Goal: Information Seeking & Learning: Learn about a topic

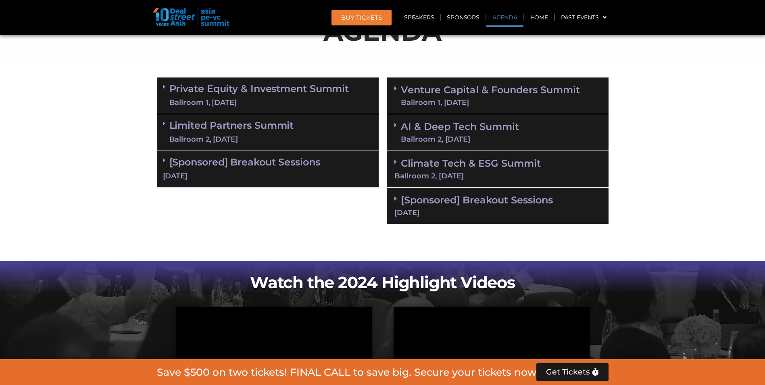
scroll to position [464, 0]
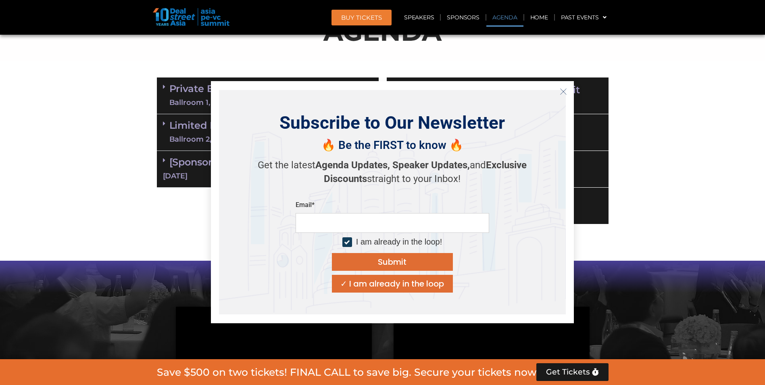
click at [261, 127] on div "Subscribe to Our Newsletter 🔥 Be the FIRST to know 🔥 Get the latest Agenda Upda…" at bounding box center [392, 202] width 347 height 224
click at [387, 215] on input "email" at bounding box center [393, 223] width 194 height 20
type input "**********"
click at [388, 260] on div "Submit" at bounding box center [392, 262] width 29 height 8
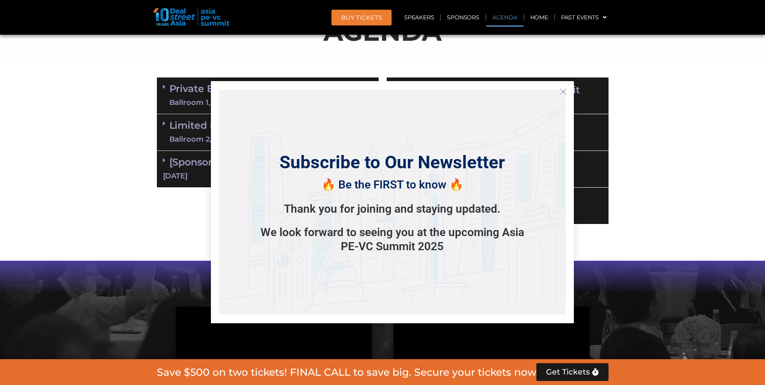
click at [562, 92] on icon "Close" at bounding box center [563, 91] width 7 height 7
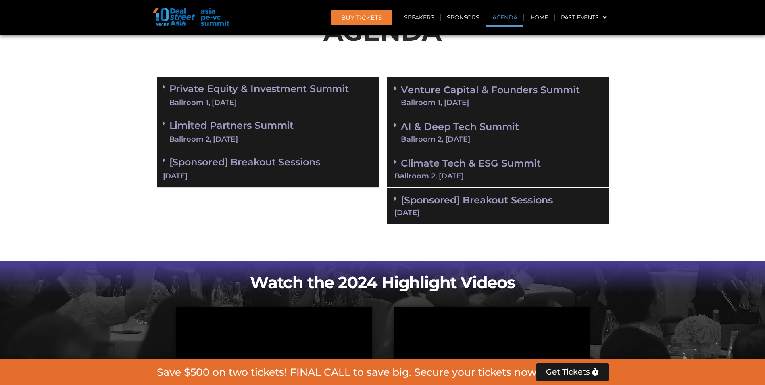
click at [240, 139] on div "Ballroom 2, [DATE]" at bounding box center [231, 139] width 125 height 10
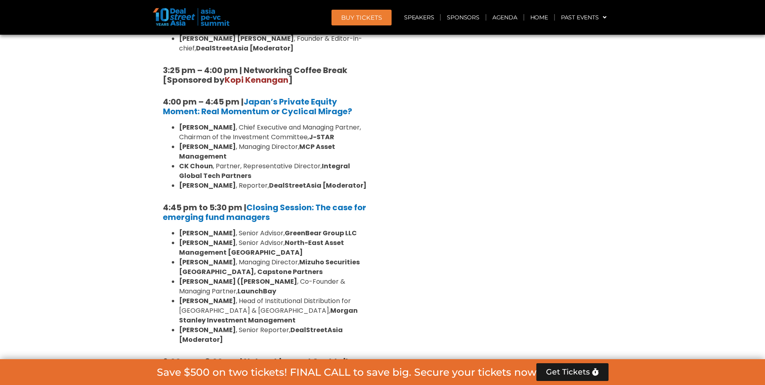
scroll to position [1190, 0]
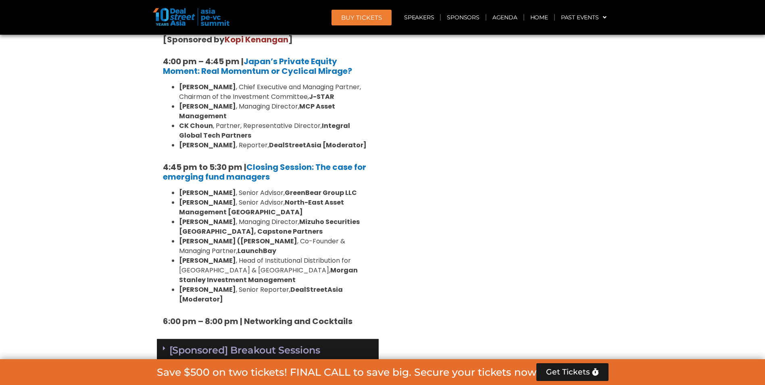
click at [258, 344] on link "[Sponsored] Breakout Sessions [DATE]" at bounding box center [268, 356] width 210 height 25
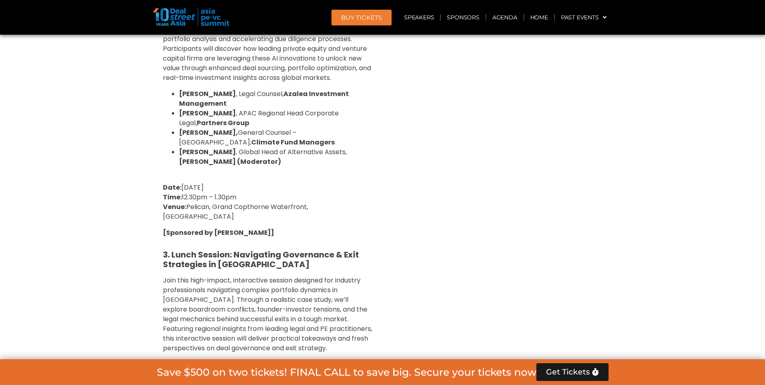
scroll to position [1795, 0]
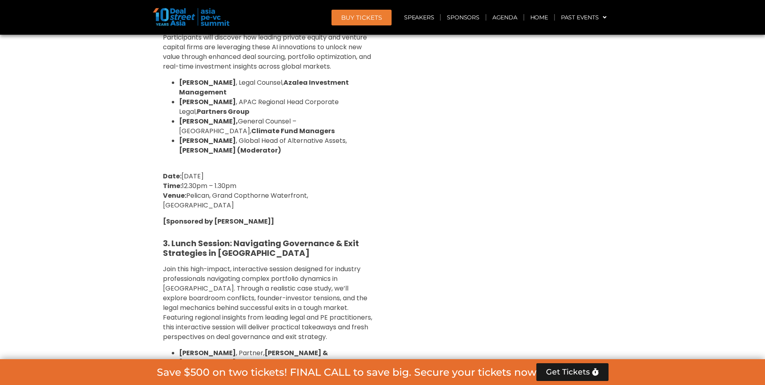
drag, startPoint x: 180, startPoint y: 314, endPoint x: 350, endPoint y: 315, distance: 169.8
drag, startPoint x: 350, startPoint y: 315, endPoint x: 323, endPoint y: 315, distance: 27.4
copy span "[PERSON_NAME] Que , Chairwoman, [PERSON_NAME] & [PERSON_NAME] LCT Lawyers"
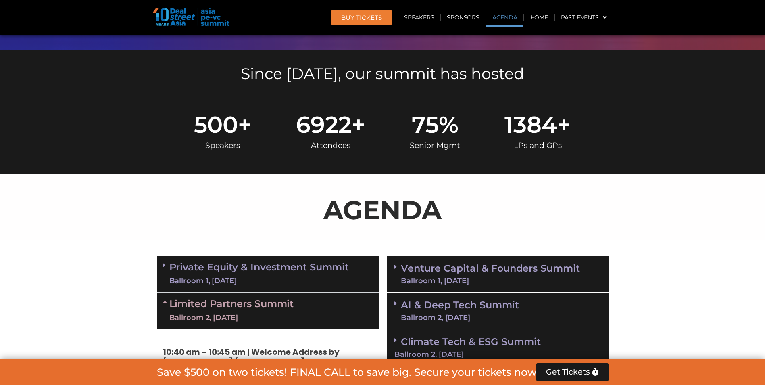
scroll to position [383, 0]
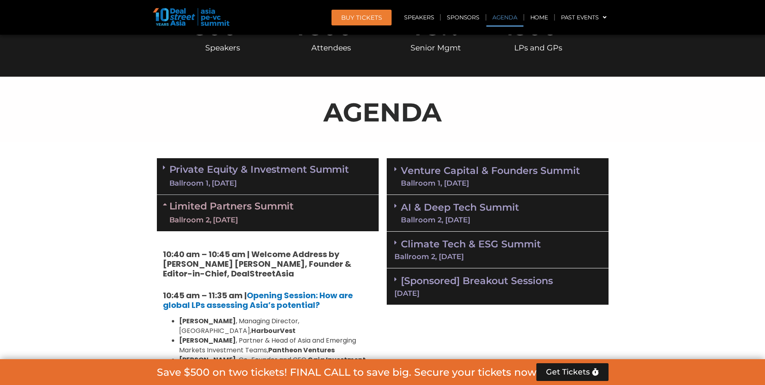
click at [465, 171] on link "Venture Capital & Founders​ Summit Ballroom 1, [DATE]" at bounding box center [490, 176] width 179 height 21
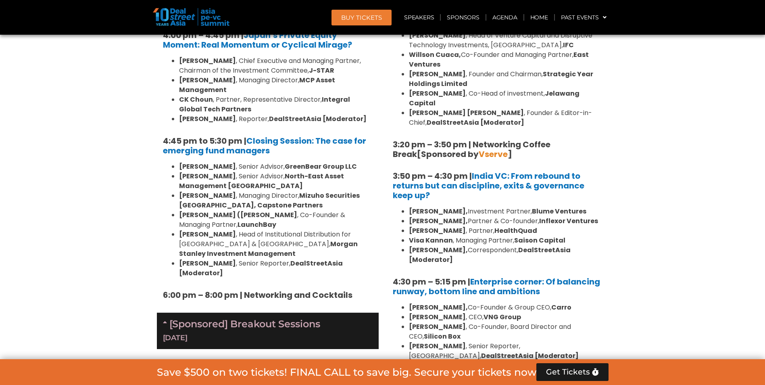
scroll to position [1230, 0]
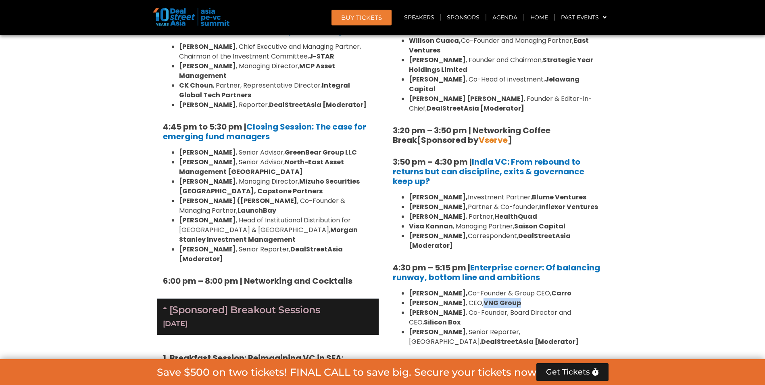
drag, startPoint x: 467, startPoint y: 271, endPoint x: 504, endPoint y: 275, distance: 37.6
click at [504, 298] on li "[PERSON_NAME] , CEO, VNG Group" at bounding box center [506, 303] width 194 height 10
drag, startPoint x: 504, startPoint y: 275, endPoint x: 492, endPoint y: 274, distance: 12.1
copy strong "VNG Group"
drag, startPoint x: 432, startPoint y: 273, endPoint x: 407, endPoint y: 269, distance: 25.3
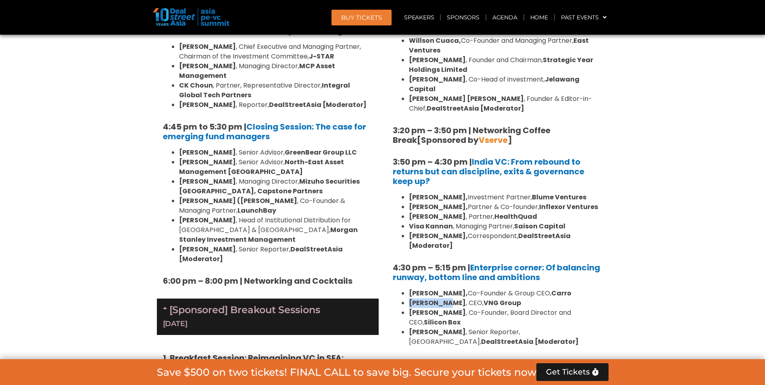
click at [407, 288] on ul "[PERSON_NAME], Co-Founder & Group CEO, [PERSON_NAME] , CEO, VNG Group [PERSON_N…" at bounding box center [498, 317] width 210 height 58
drag, startPoint x: 407, startPoint y: 269, endPoint x: 411, endPoint y: 274, distance: 6.3
copy b "[PERSON_NAME]"
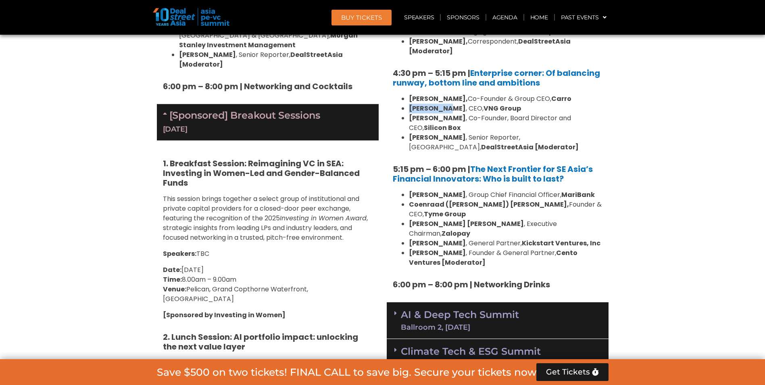
scroll to position [1432, 0]
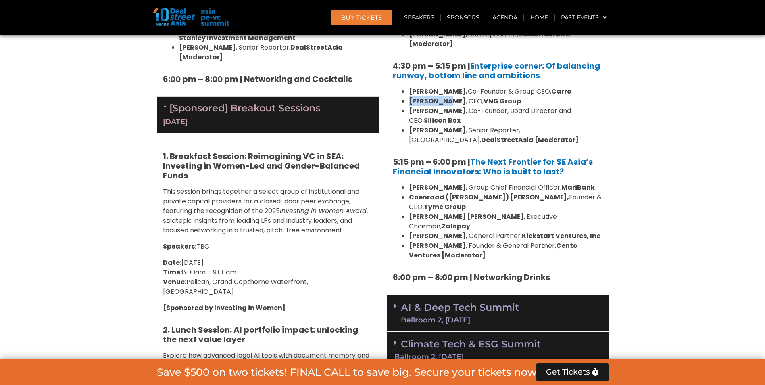
click at [520, 338] on link "Climate Tech & ESG Summit Ballroom 2, [DATE]" at bounding box center [497, 349] width 206 height 22
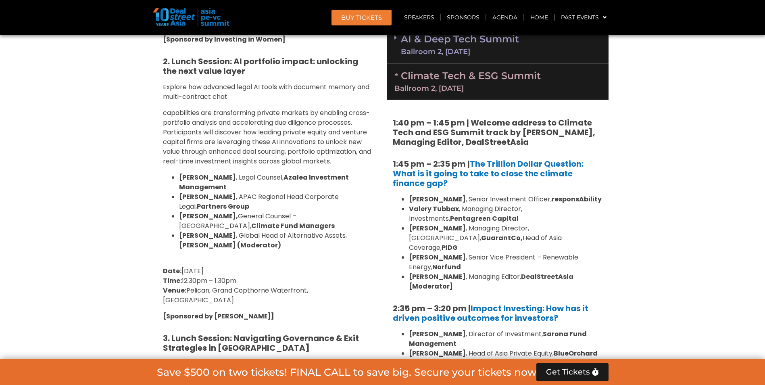
scroll to position [1714, 0]
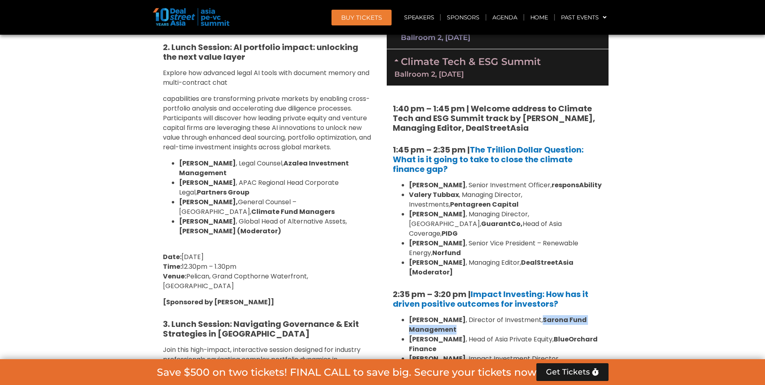
drag, startPoint x: 519, startPoint y: 244, endPoint x: 564, endPoint y: 248, distance: 45.0
click at [564, 315] on li "[PERSON_NAME] , Director of Investment, Sarona Fund Management" at bounding box center [506, 324] width 194 height 19
drag, startPoint x: 564, startPoint y: 248, endPoint x: 541, endPoint y: 245, distance: 23.2
copy b "Sarona Fund Management"
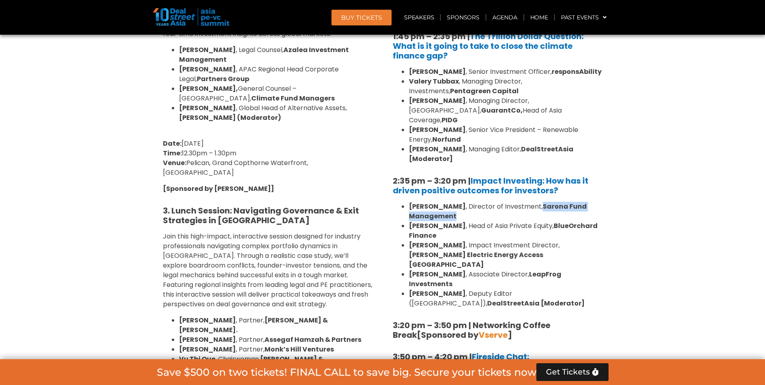
scroll to position [1795, 0]
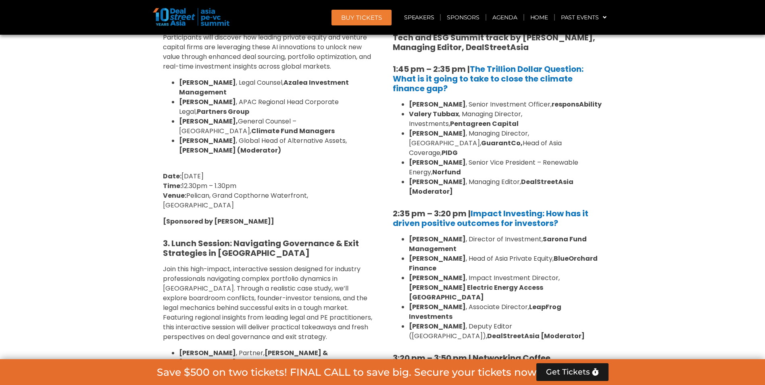
drag, startPoint x: 409, startPoint y: 161, endPoint x: 459, endPoint y: 167, distance: 50.4
click at [459, 234] on li "[PERSON_NAME] , Director of Investment, Sarona Fund Management" at bounding box center [506, 243] width 194 height 19
drag, startPoint x: 459, startPoint y: 167, endPoint x: 438, endPoint y: 160, distance: 22.6
copy li "[PERSON_NAME] , Director of Investment, Sarona Fund Management"
